Goal: Find specific page/section: Find specific page/section

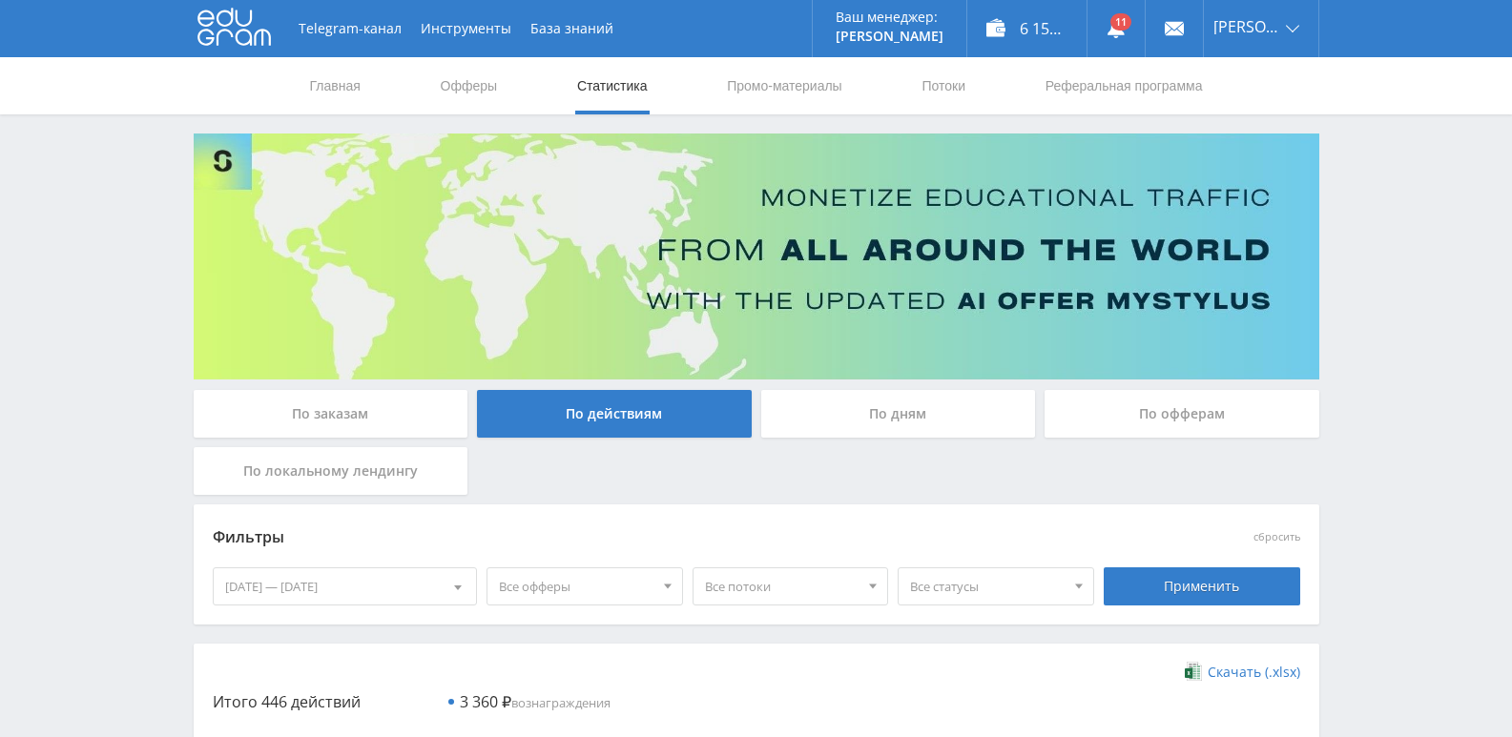
click at [851, 404] on div "По дням" at bounding box center [898, 414] width 275 height 48
click at [0, 0] on input "По дням" at bounding box center [0, 0] width 0 height 0
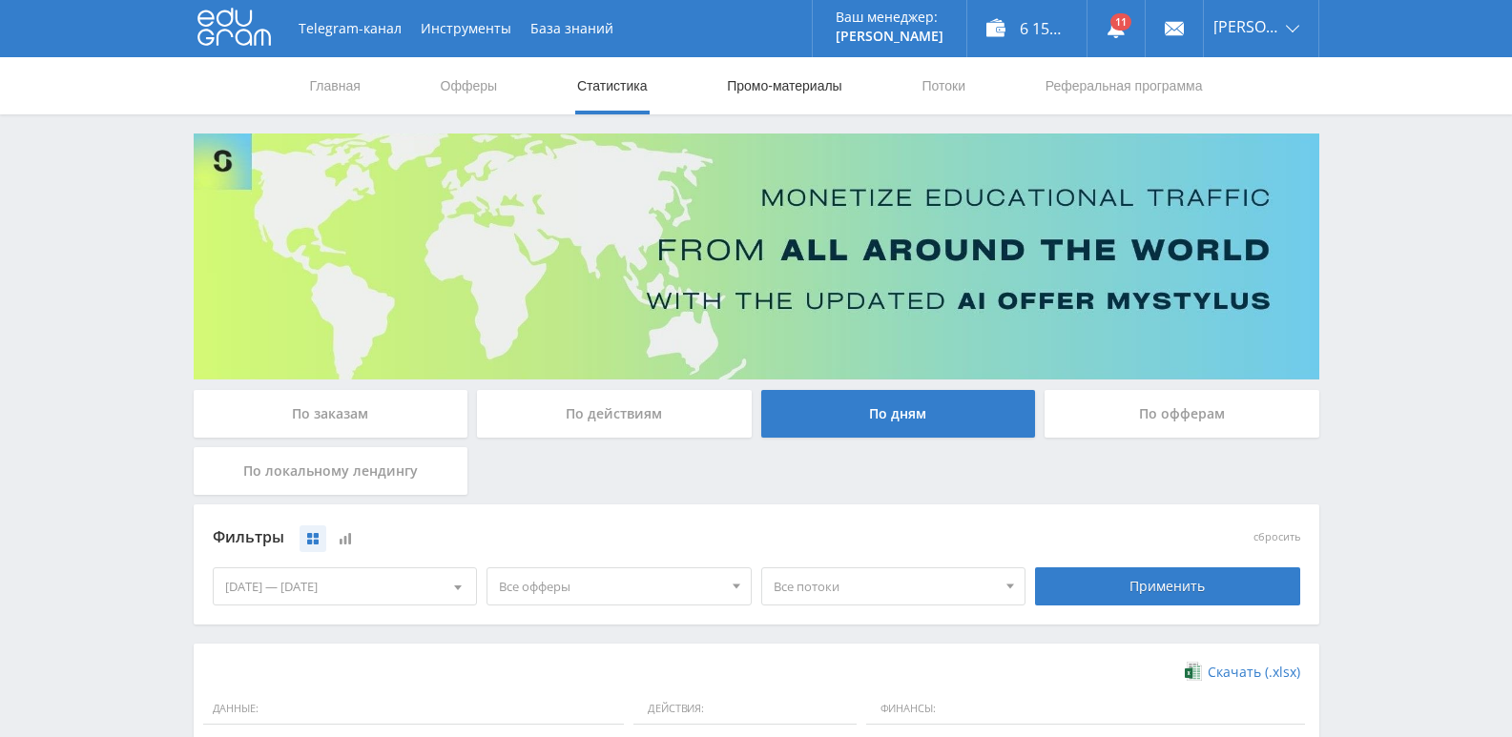
click at [789, 93] on link "Промо-материалы" at bounding box center [784, 85] width 118 height 57
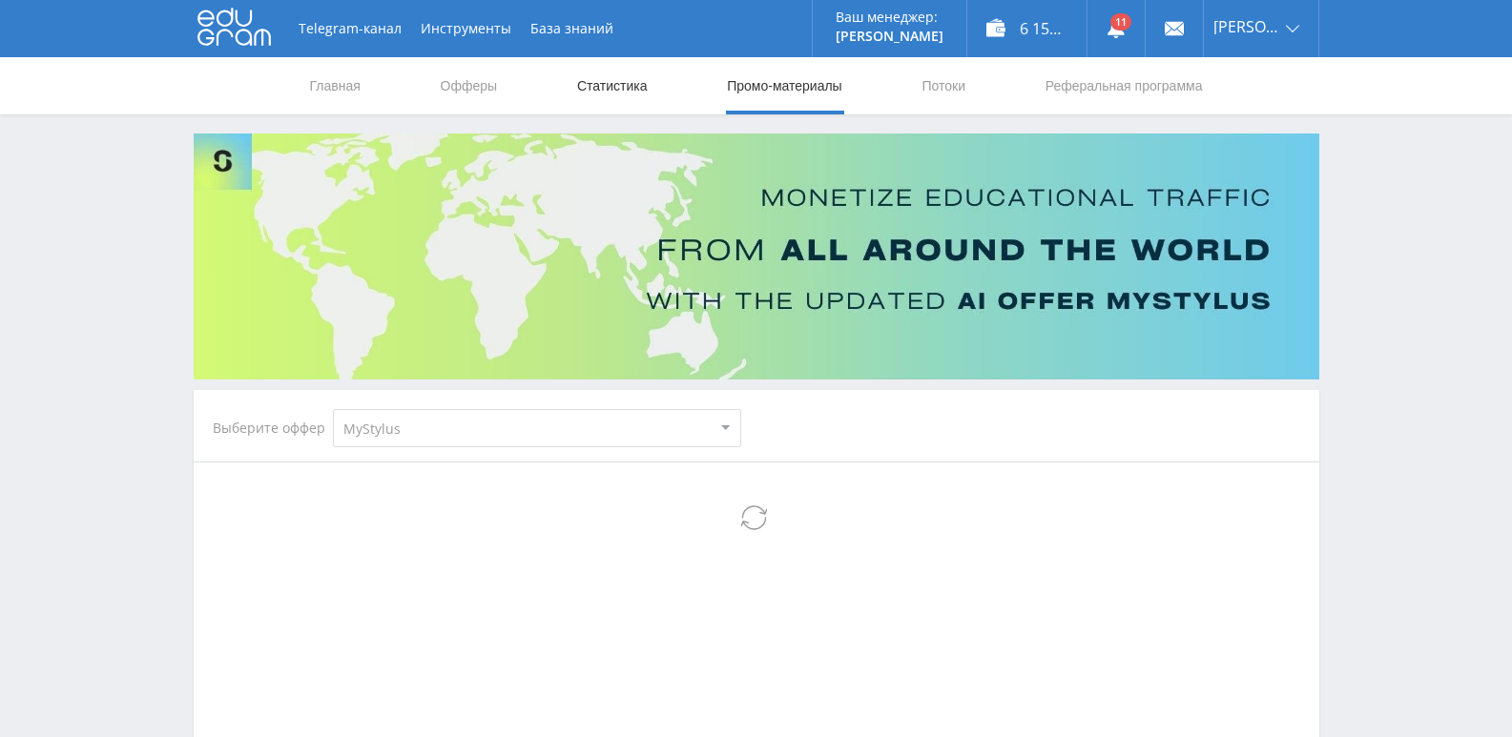
click at [616, 93] on link "Статистика" at bounding box center [612, 85] width 74 height 57
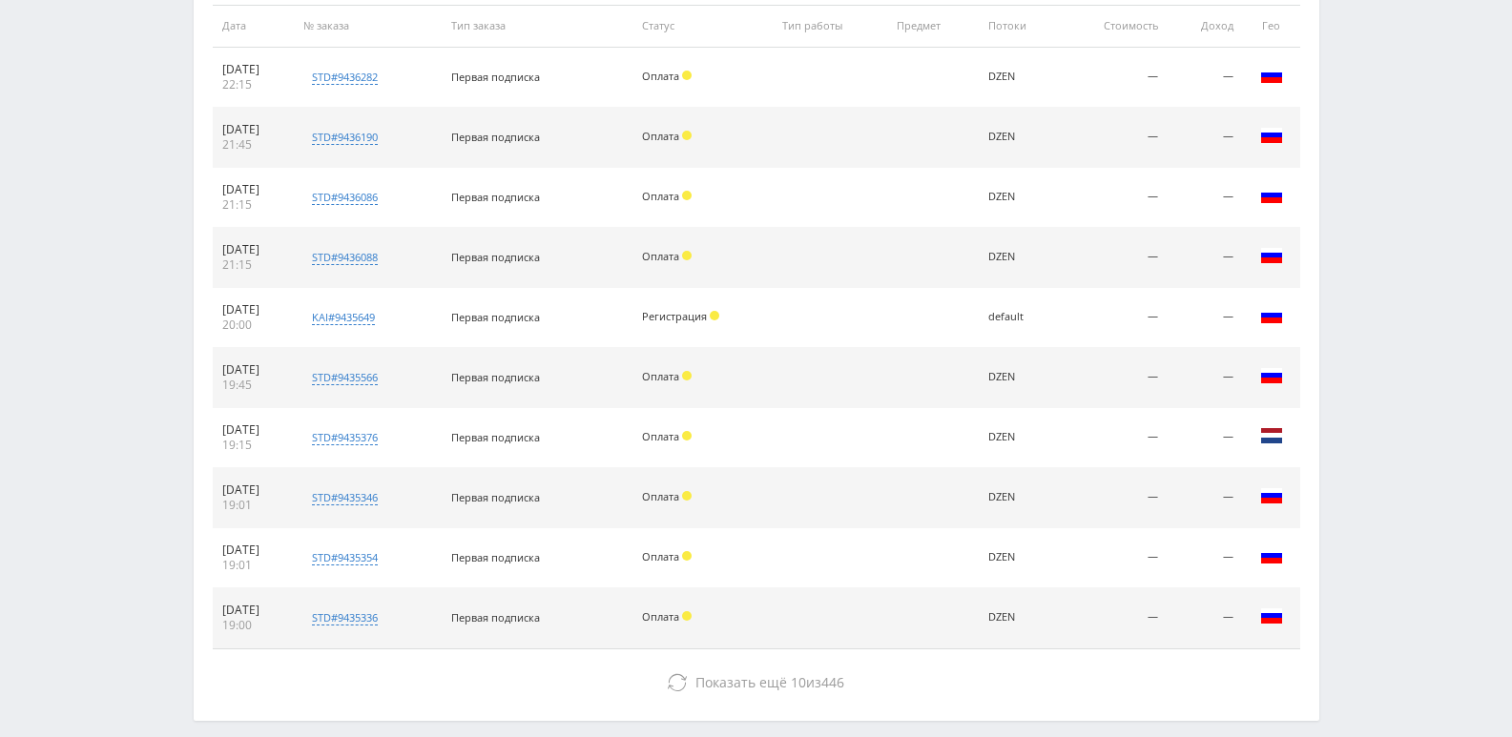
scroll to position [810, 0]
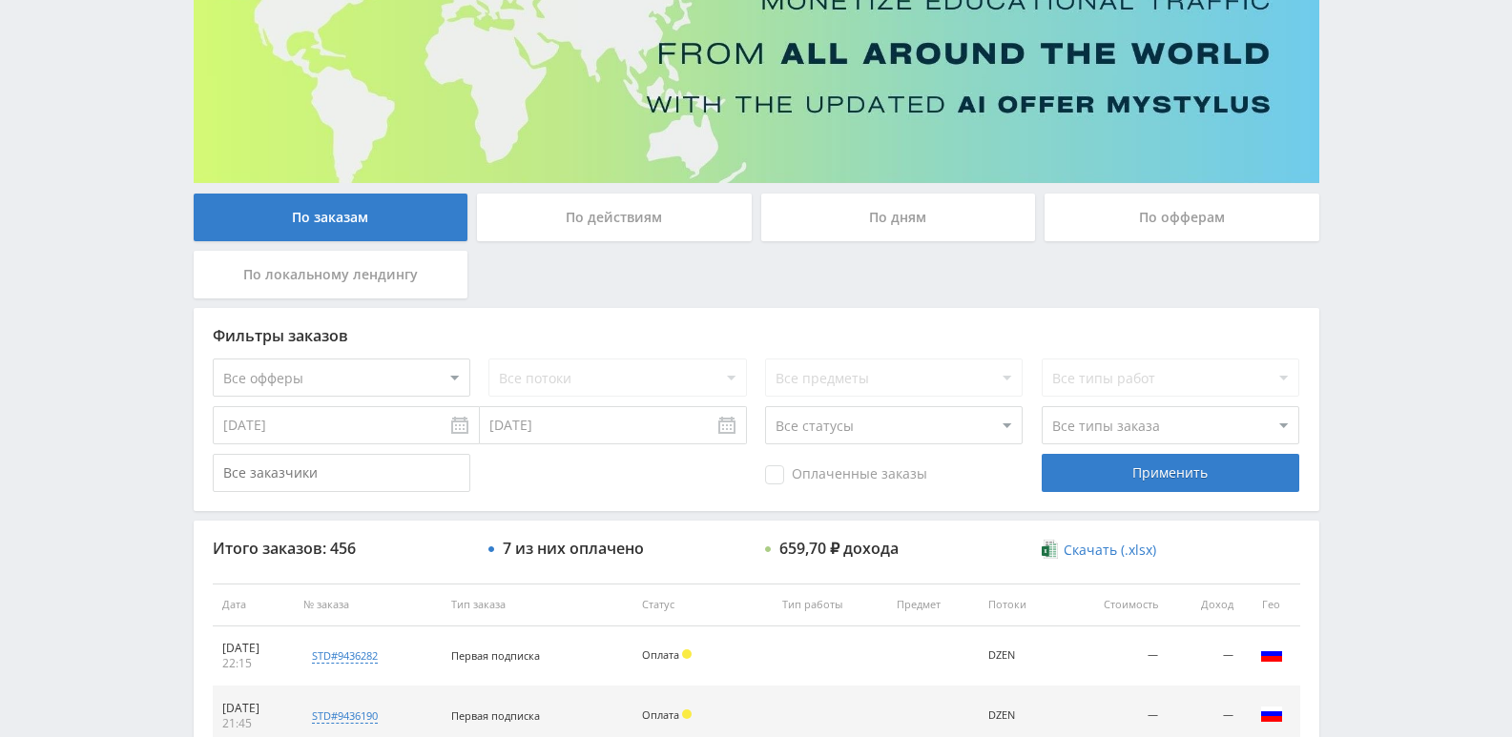
click at [649, 238] on div "По действиям" at bounding box center [614, 218] width 275 height 48
click at [0, 0] on input "По действиям" at bounding box center [0, 0] width 0 height 0
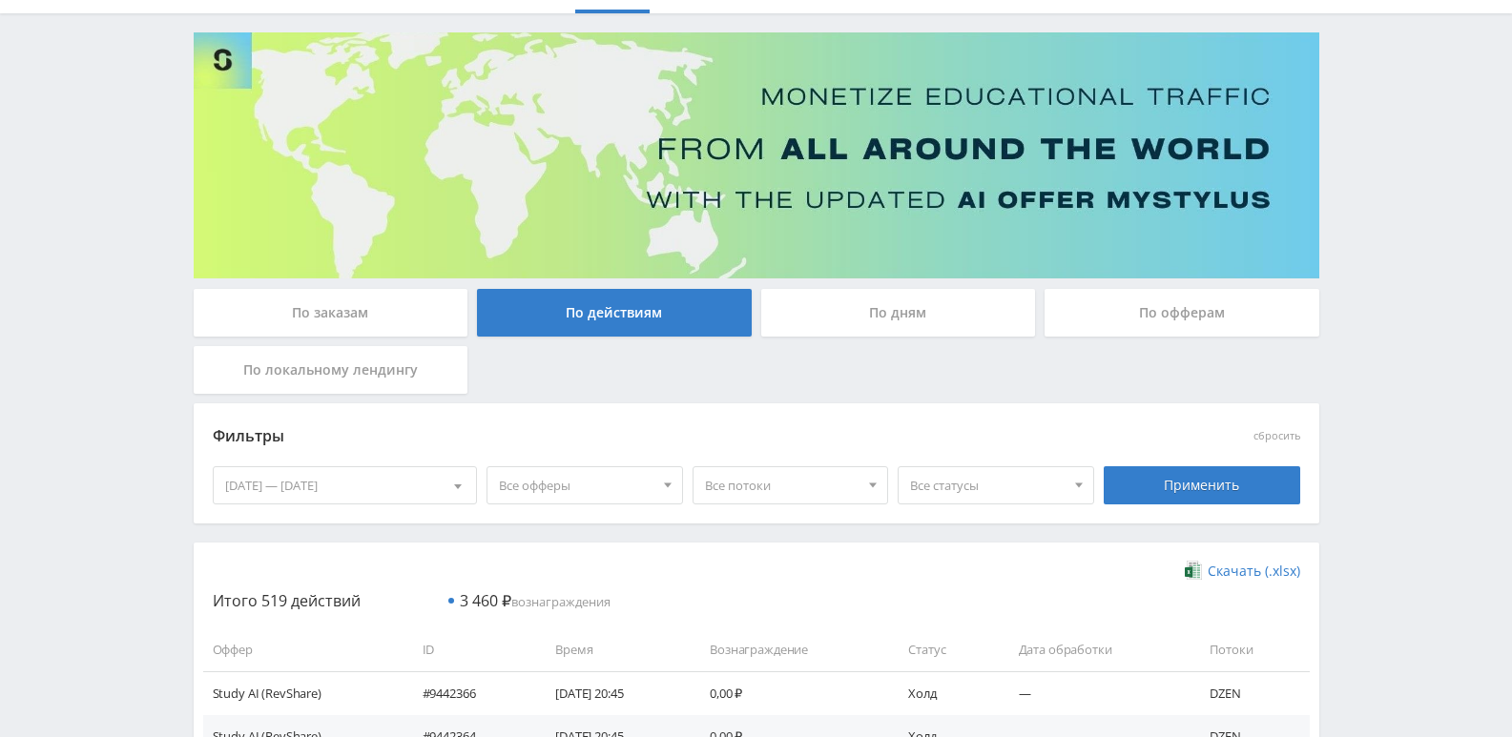
click at [852, 313] on div "По дням" at bounding box center [898, 313] width 275 height 48
click at [0, 0] on input "По дням" at bounding box center [0, 0] width 0 height 0
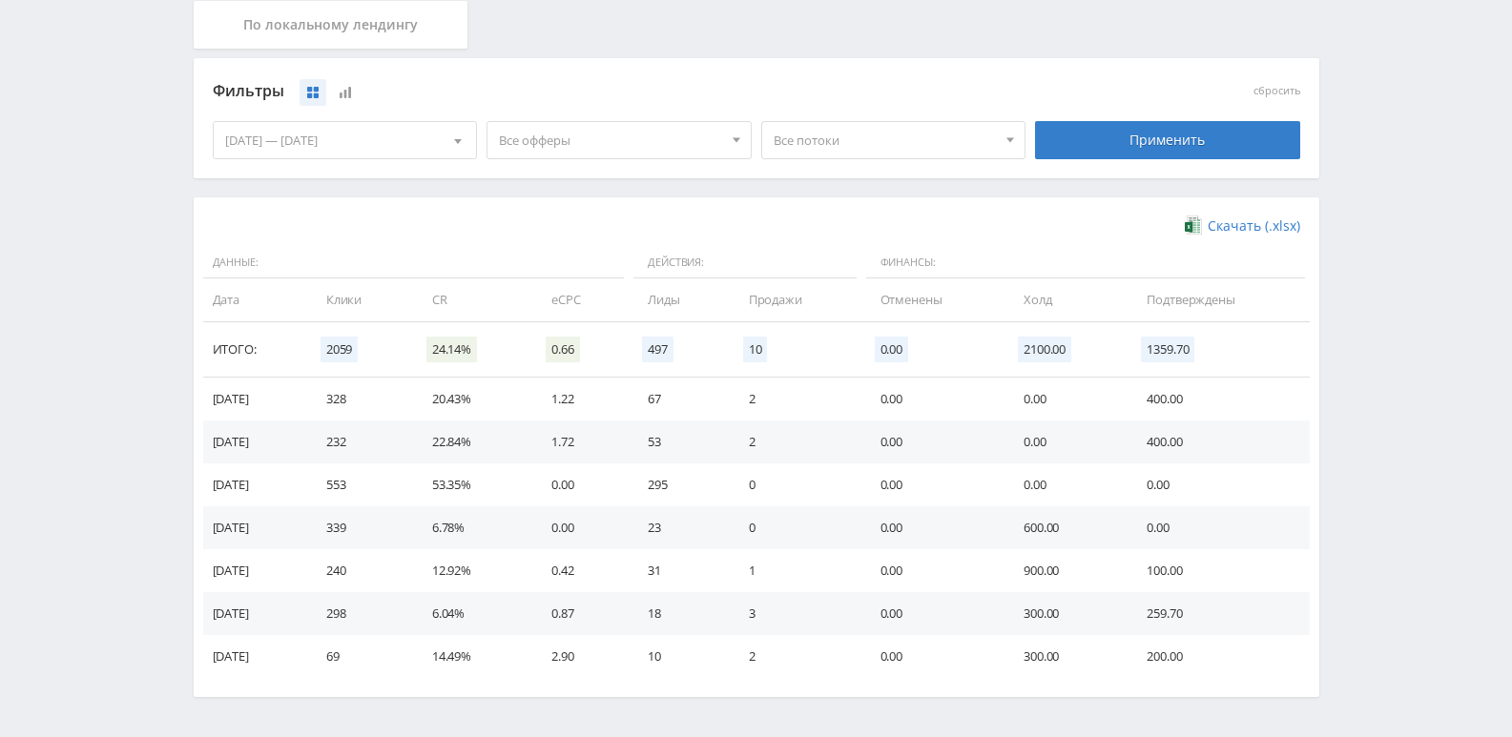
scroll to position [483, 0]
